Goal: Information Seeking & Learning: Learn about a topic

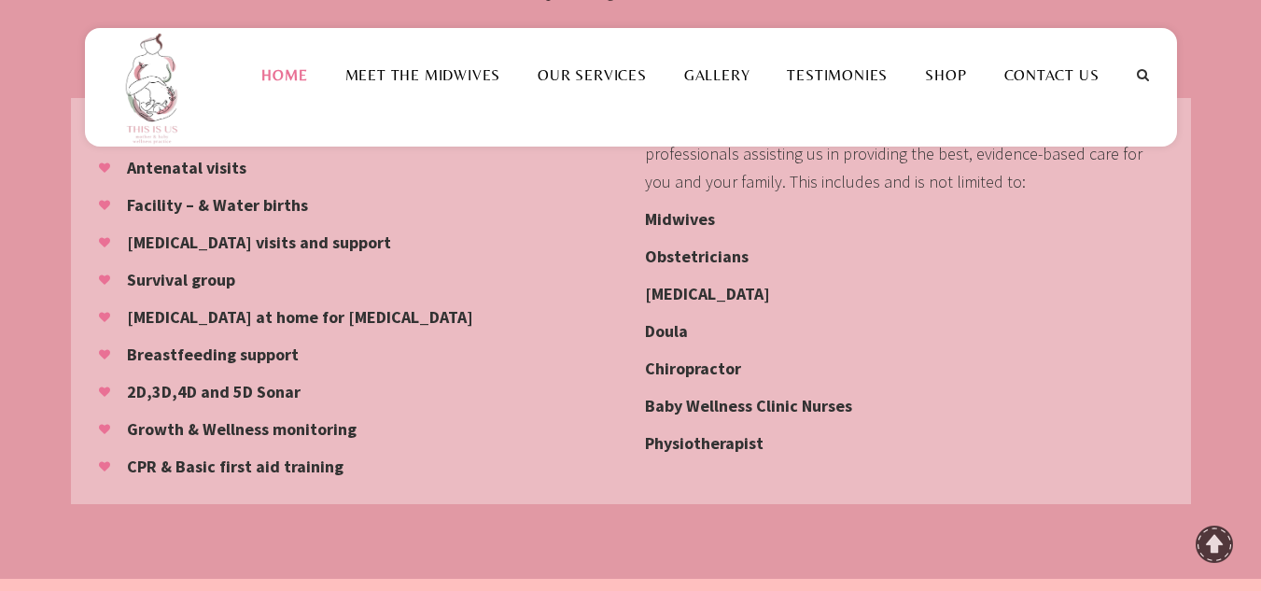
scroll to position [1773, 0]
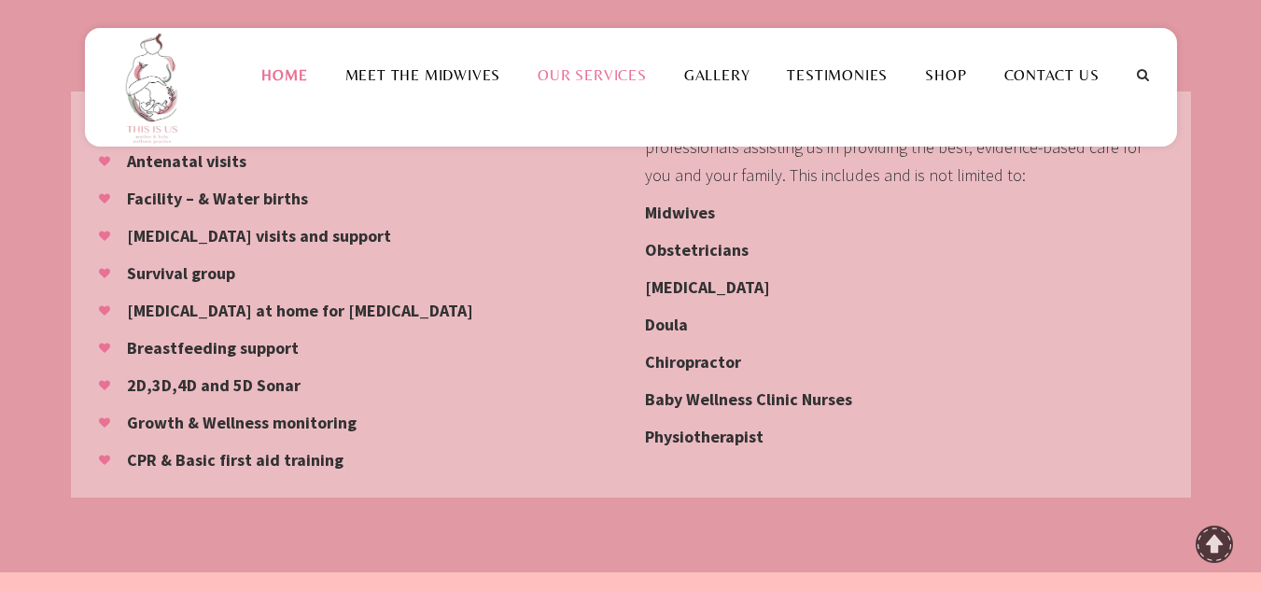
click at [586, 82] on link "Our Services" at bounding box center [592, 75] width 147 height 18
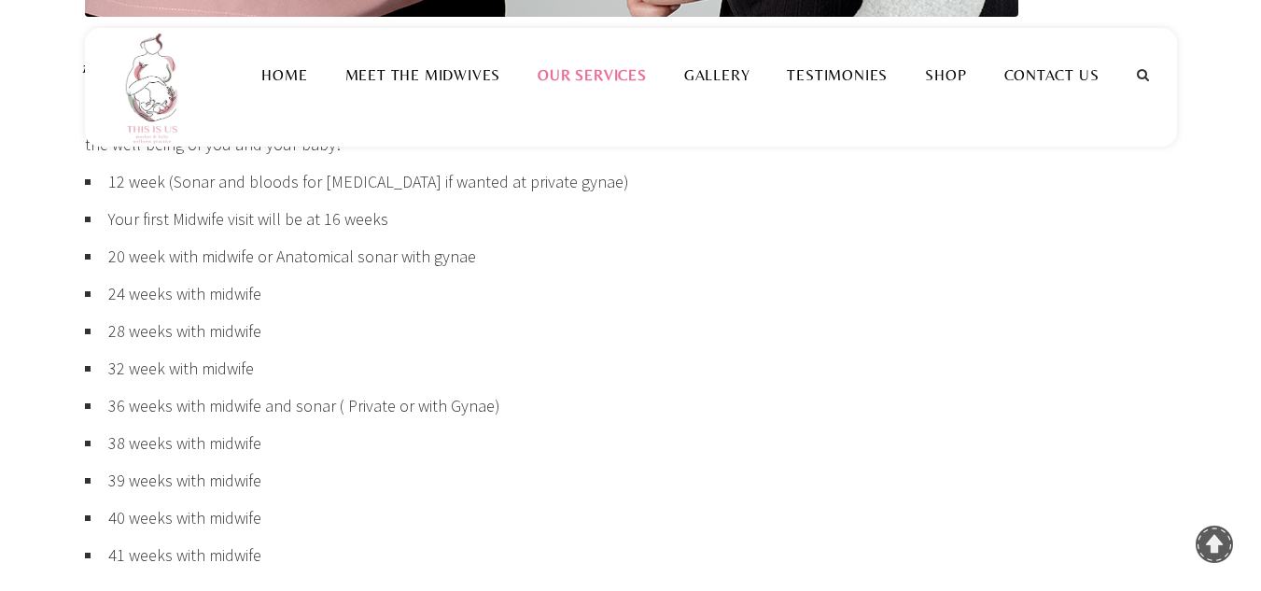
scroll to position [1213, 0]
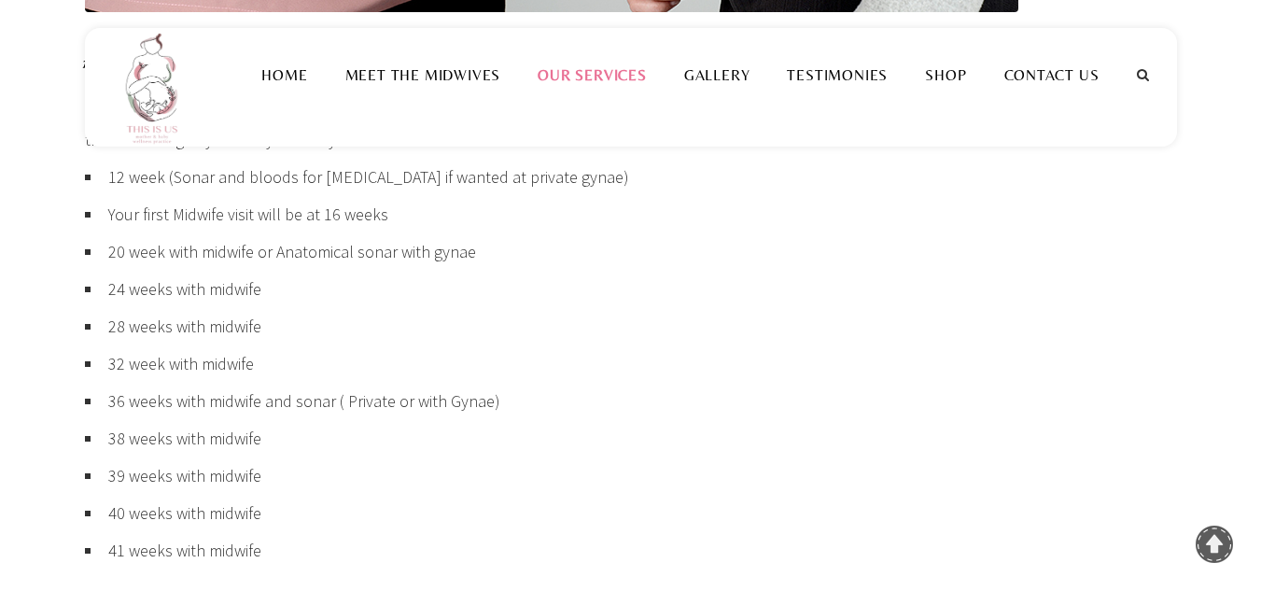
click at [131, 258] on li "20 week with midwife or Anatomical sonar with gynae" at bounding box center [631, 256] width 1092 height 37
drag, startPoint x: 132, startPoint y: 288, endPoint x: 131, endPoint y: 316, distance: 28.0
click at [132, 294] on li "24 weeks with midwife" at bounding box center [631, 293] width 1092 height 37
drag, startPoint x: 127, startPoint y: 326, endPoint x: 119, endPoint y: 345, distance: 21.3
click at [125, 328] on li "28 weeks with midwife" at bounding box center [631, 331] width 1092 height 37
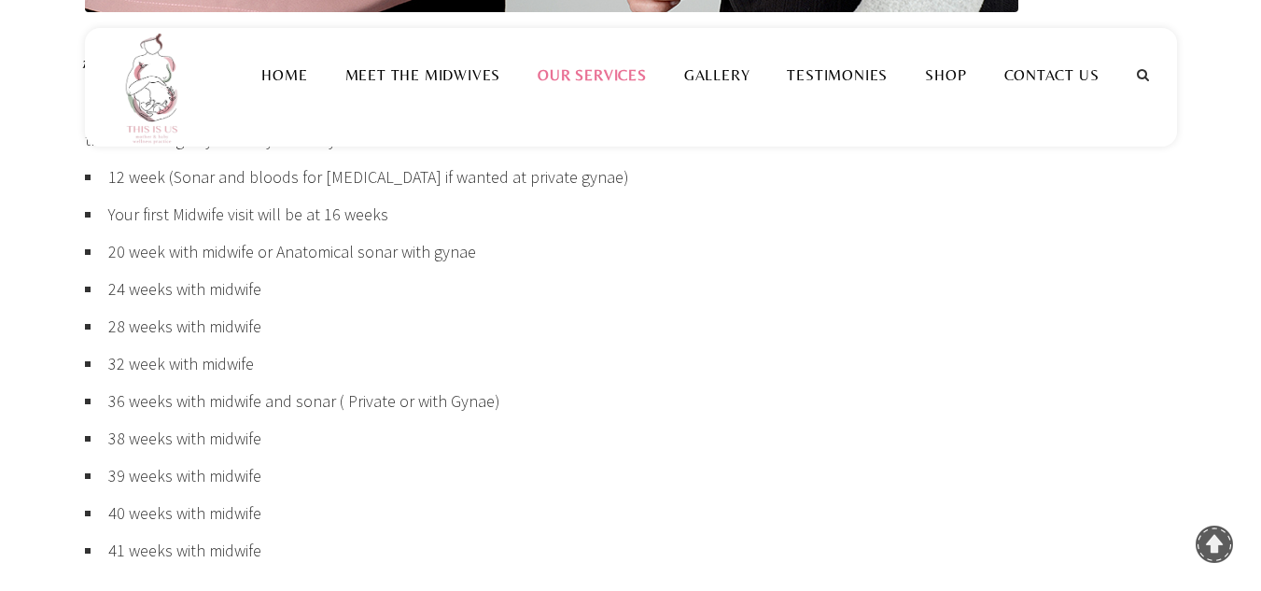
click at [109, 364] on li "32 week with midwife" at bounding box center [631, 368] width 1092 height 37
drag, startPoint x: 128, startPoint y: 403, endPoint x: 128, endPoint y: 425, distance: 21.5
click at [128, 404] on li "36 weeks with midwife and sonar ( Private or with Gynae)" at bounding box center [631, 405] width 1092 height 37
click at [119, 435] on li "38 weeks with midwife" at bounding box center [631, 443] width 1092 height 37
click at [118, 477] on li "39 weeks with midwife" at bounding box center [631, 480] width 1092 height 37
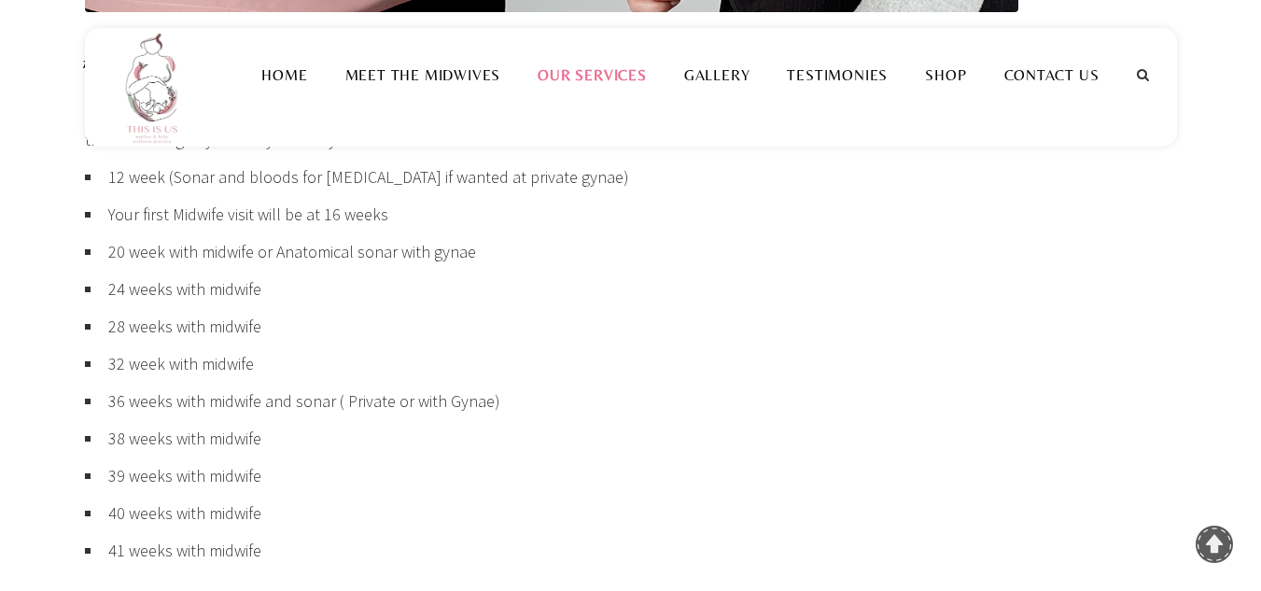
click at [119, 509] on li "40 weeks with midwife" at bounding box center [631, 517] width 1092 height 37
click at [123, 555] on li "41 weeks with midwife" at bounding box center [631, 555] width 1092 height 37
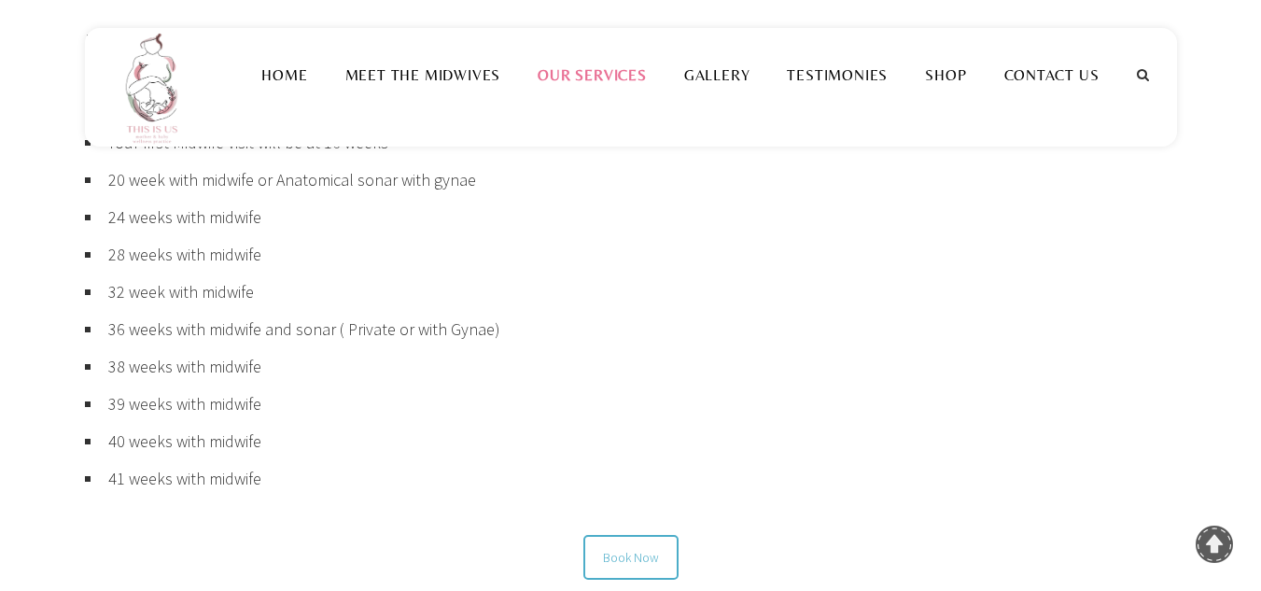
scroll to position [1307, 0]
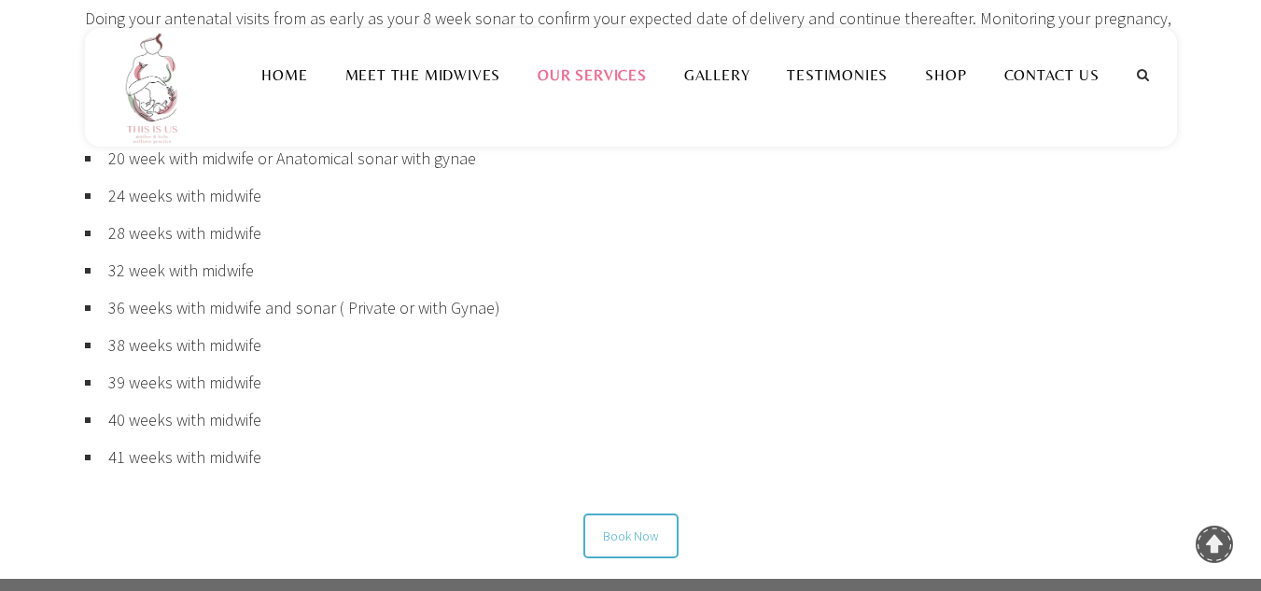
click at [577, 80] on link "Our Services" at bounding box center [592, 75] width 147 height 18
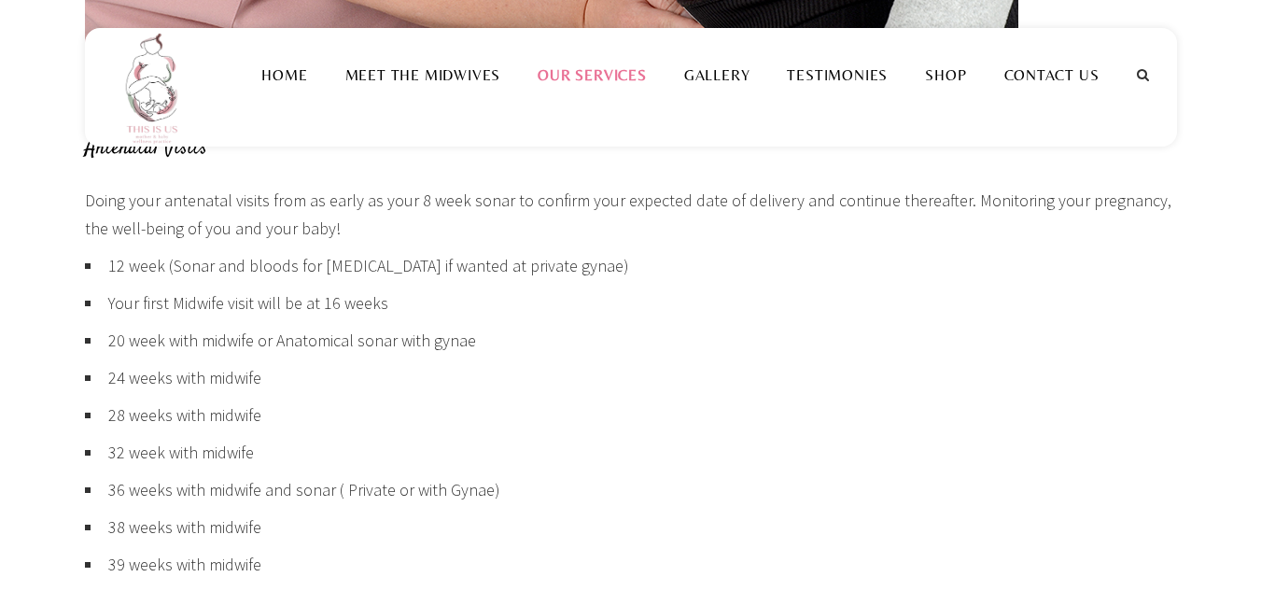
scroll to position [1120, 0]
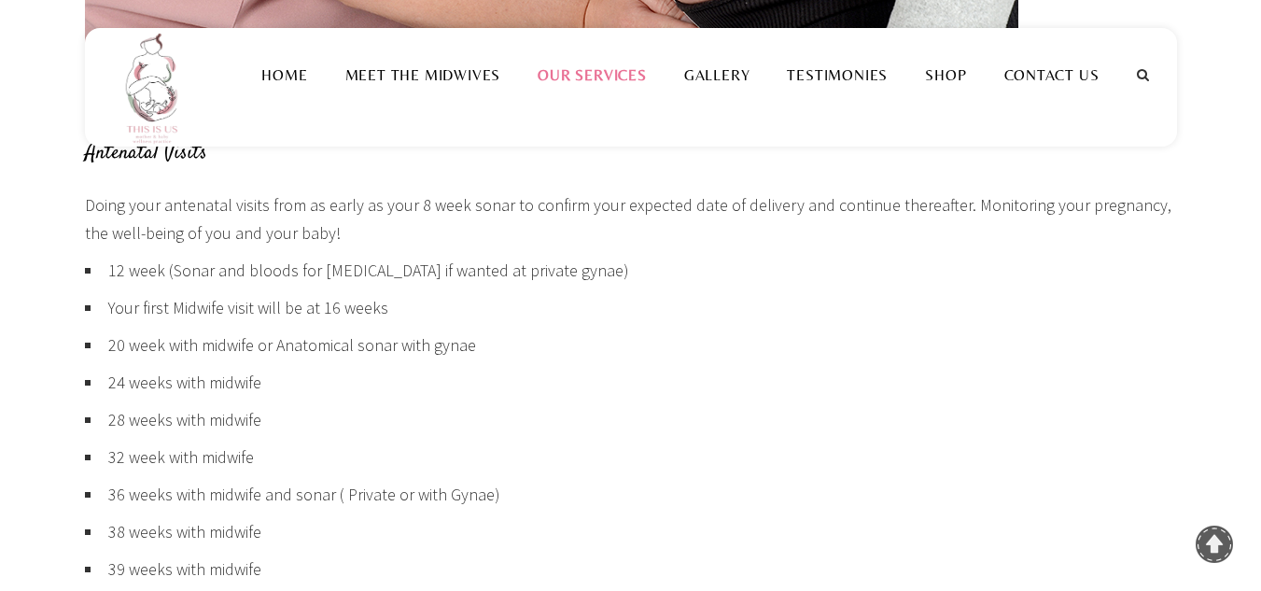
drag, startPoint x: 406, startPoint y: 244, endPoint x: 418, endPoint y: 243, distance: 12.2
click at [418, 243] on p "Doing your antenatal visits from as early as your 8 week sonar to confirm your …" at bounding box center [631, 219] width 1092 height 56
click at [583, 263] on li "12 week (Sonar and bloods for [MEDICAL_DATA] if wanted at private gynae)" at bounding box center [631, 275] width 1092 height 37
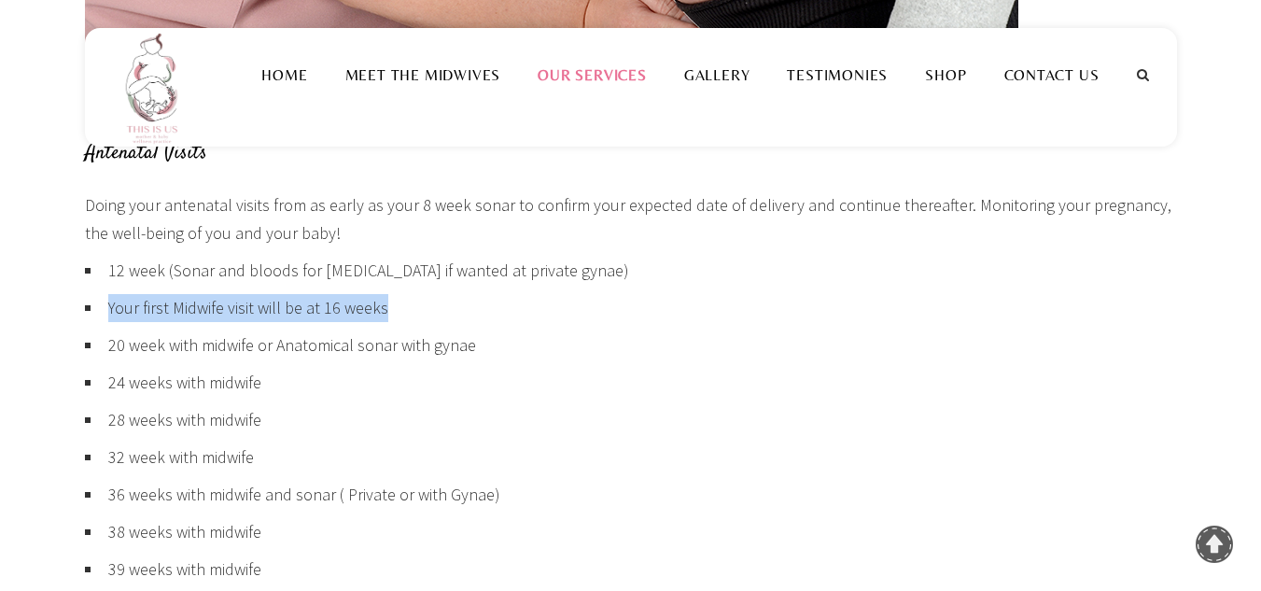
drag, startPoint x: 432, startPoint y: 308, endPoint x: 97, endPoint y: 307, distance: 335.1
click at [97, 307] on li "Your first Midwife visit will be at 16 weeks" at bounding box center [631, 312] width 1092 height 37
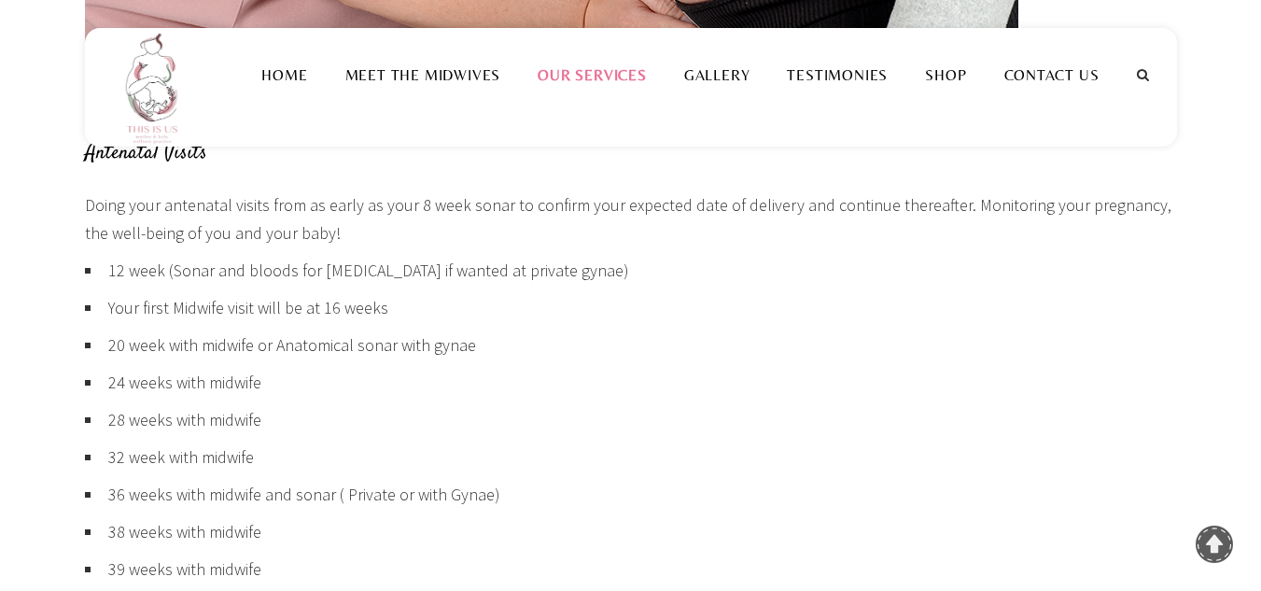
click at [384, 343] on li "20 week with midwife or Anatomical sonar with gynae" at bounding box center [631, 349] width 1092 height 37
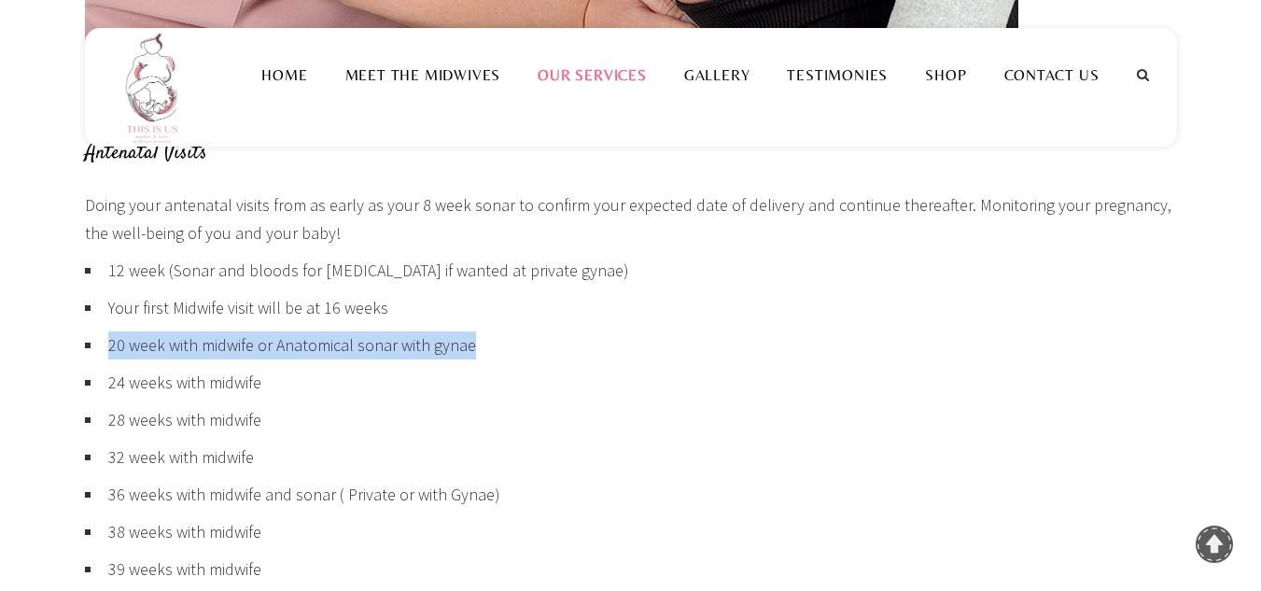
drag, startPoint x: 481, startPoint y: 342, endPoint x: 87, endPoint y: 360, distance: 394.3
click at [87, 360] on li "20 week with midwife or Anatomical sonar with gynae" at bounding box center [631, 349] width 1092 height 37
click at [298, 346] on li "20 week with midwife or Anatomical sonar with gynae" at bounding box center [631, 349] width 1092 height 37
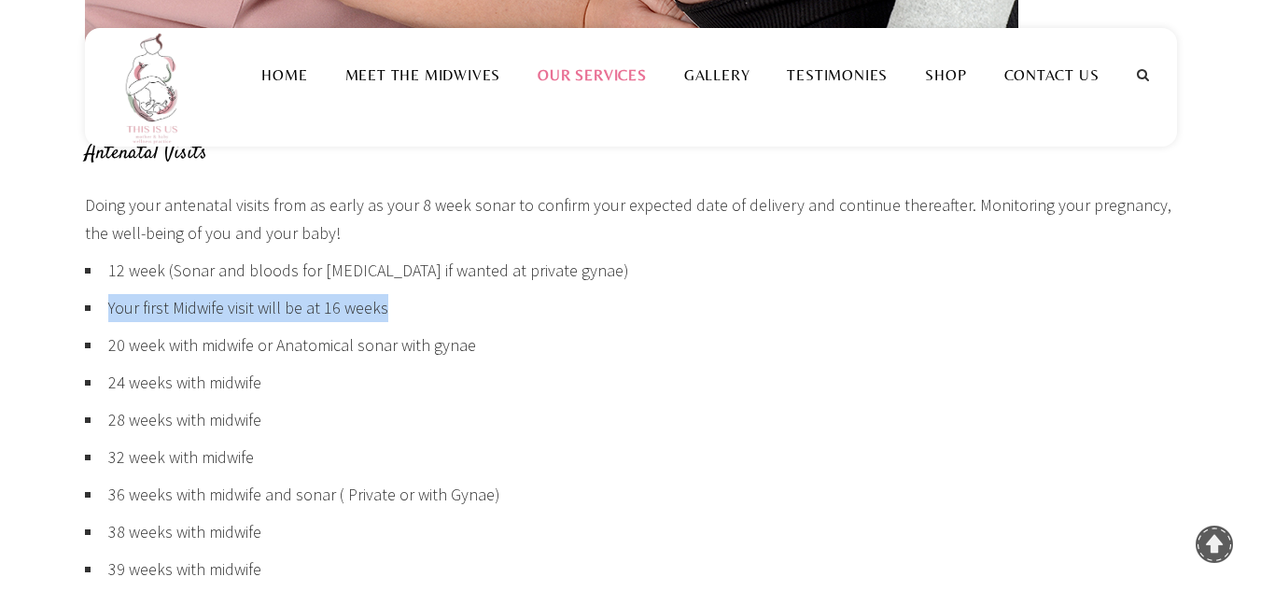
drag, startPoint x: 393, startPoint y: 315, endPoint x: 109, endPoint y: 316, distance: 283.7
click at [109, 316] on li "Your first Midwife visit will be at 16 weeks" at bounding box center [631, 312] width 1092 height 37
